Goal: Check status: Check status

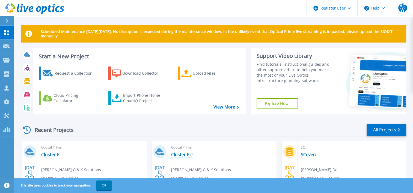
click at [188, 154] on link "Cluster EU" at bounding box center [182, 154] width 22 height 5
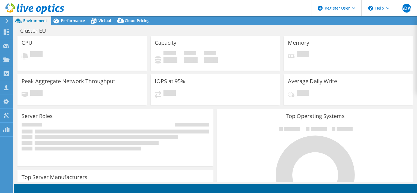
select select "USD"
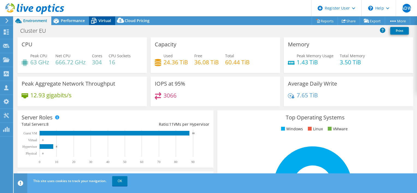
click at [100, 23] on span "Virtual" at bounding box center [104, 20] width 13 height 5
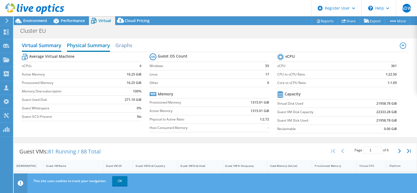
click at [94, 45] on h2 "Physical Summary" at bounding box center [88, 46] width 43 height 12
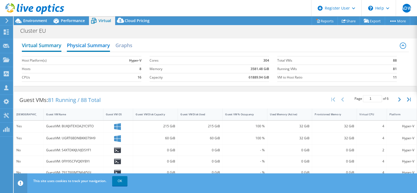
click at [44, 46] on h2 "Virtual Summary" at bounding box center [42, 46] width 40 height 12
